Goal: Check status: Check status

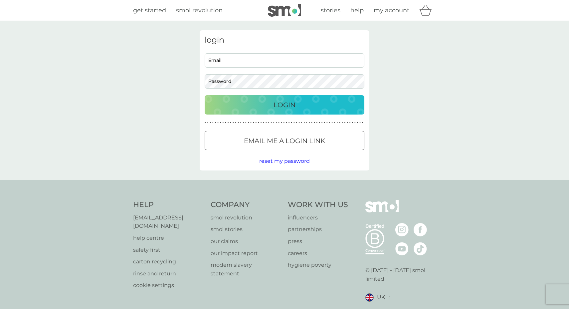
click at [231, 61] on input "Email" at bounding box center [285, 60] width 160 height 14
type input "[EMAIL_ADDRESS][DOMAIN_NAME]"
click at [257, 101] on div "Login" at bounding box center [284, 104] width 146 height 11
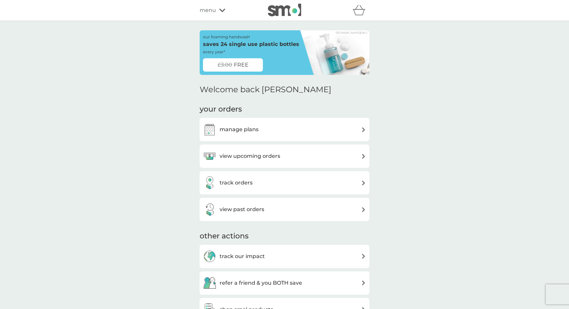
scroll to position [5, 0]
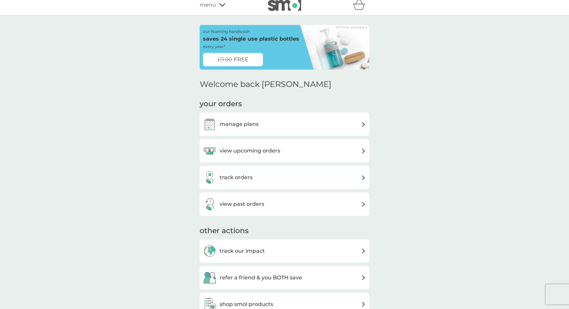
click at [267, 207] on div "view past orders" at bounding box center [284, 203] width 163 height 13
